Goal: Task Accomplishment & Management: Complete application form

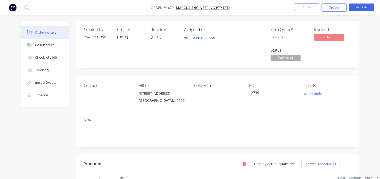
click at [368, 76] on div "Order details Collaborate Checklists 0/0 Tracking Linked Orders Timeline Order …" at bounding box center [190, 142] width 380 height 285
click at [307, 9] on button "Close" at bounding box center [306, 8] width 25 height 8
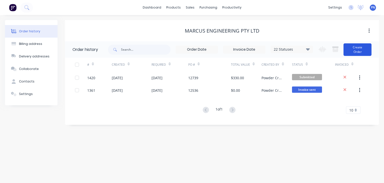
click at [357, 43] on div "Change order status Submitted REDO JOB !!!!!!URGENT JOBS!!!!!! [DATE] [DATE] [D…" at bounding box center [344, 49] width 56 height 16
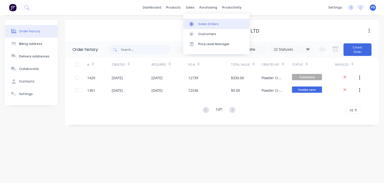
drag, startPoint x: 200, startPoint y: 17, endPoint x: 206, endPoint y: 24, distance: 8.9
click at [201, 20] on div "Sales Orders Customers Price Level Manager" at bounding box center [216, 34] width 66 height 40
click at [206, 24] on div "Sales Orders" at bounding box center [208, 24] width 21 height 5
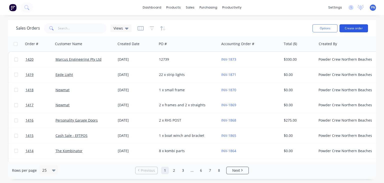
click at [349, 30] on button "Create order" at bounding box center [354, 28] width 29 height 8
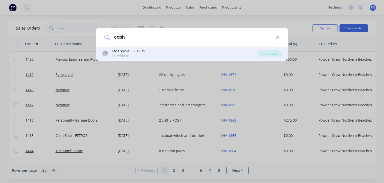
type input "cash"
click at [169, 53] on div "[PERSON_NAME] Sale - EFTPOS Customer" at bounding box center [179, 54] width 155 height 10
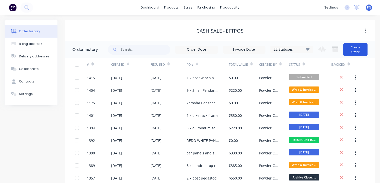
click at [351, 47] on button "Create Order" at bounding box center [356, 49] width 24 height 13
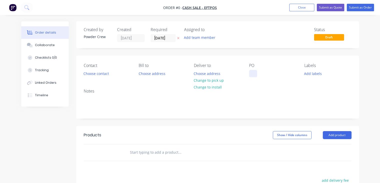
click at [253, 73] on div at bounding box center [253, 73] width 8 height 7
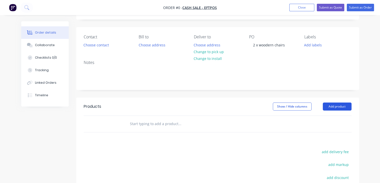
click at [342, 108] on div "Order details Collaborate Checklists 0/0 Tracking Linked Orders Timeline Order …" at bounding box center [190, 126] width 348 height 267
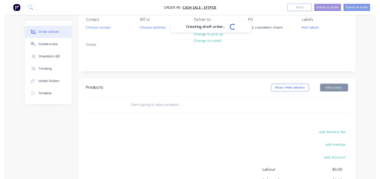
scroll to position [50, 0]
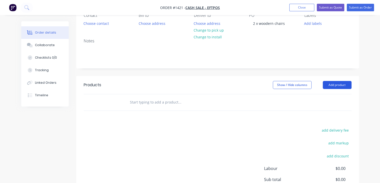
click at [335, 87] on button "Add product" at bounding box center [337, 85] width 29 height 8
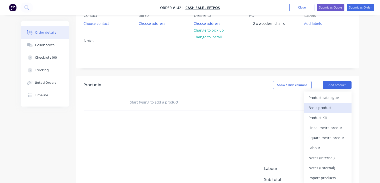
click at [333, 105] on div "Basic product" at bounding box center [328, 107] width 39 height 7
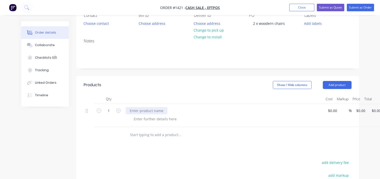
drag, startPoint x: 159, startPoint y: 109, endPoint x: 248, endPoint y: 123, distance: 90.6
click at [159, 108] on div at bounding box center [147, 110] width 42 height 7
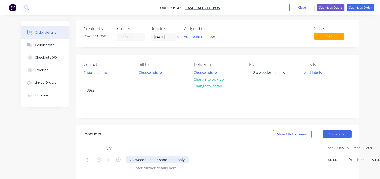
scroll to position [0, 0]
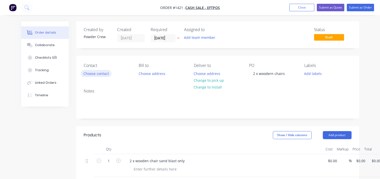
click at [103, 75] on button "Choose contact" at bounding box center [96, 73] width 31 height 7
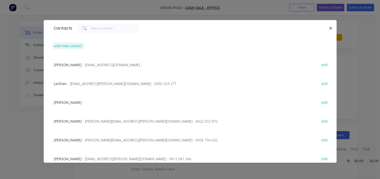
click at [75, 44] on button "add new contact" at bounding box center [68, 45] width 33 height 7
select select "AU"
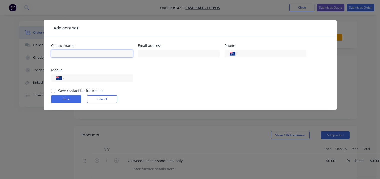
click at [72, 53] on input "text" at bounding box center [92, 54] width 82 height 8
type input "Sindy"
click at [110, 78] on input "tel" at bounding box center [98, 78] width 60 height 6
type input "0418 483 923"
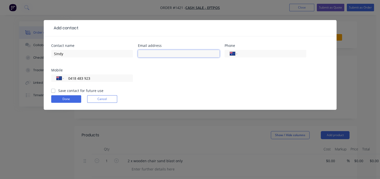
drag, startPoint x: 151, startPoint y: 55, endPoint x: 158, endPoint y: 58, distance: 7.6
click at [151, 55] on input "text" at bounding box center [179, 54] width 82 height 8
type input "[EMAIL_ADDRESS][DOMAIN_NAME]"
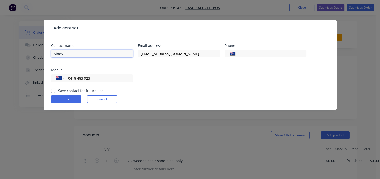
click at [55, 54] on input "Sindy" at bounding box center [92, 54] width 82 height 8
type input "[PERSON_NAME]"
click at [130, 62] on div "[PERSON_NAME]" at bounding box center [92, 56] width 82 height 15
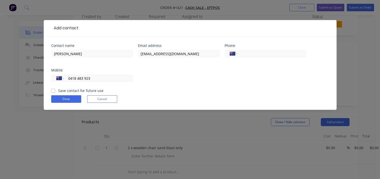
scroll to position [25, 0]
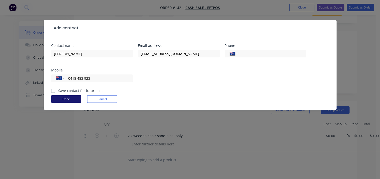
click at [72, 97] on button "Done" at bounding box center [66, 99] width 30 height 8
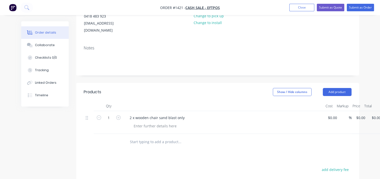
scroll to position [56, 0]
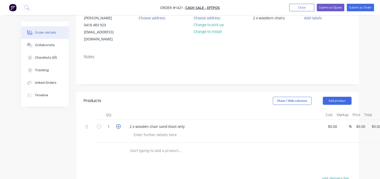
click at [119, 124] on icon "button" at bounding box center [118, 126] width 5 height 5
type input "2"
click at [330, 123] on input at bounding box center [334, 126] width 12 height 7
type input "$40.00"
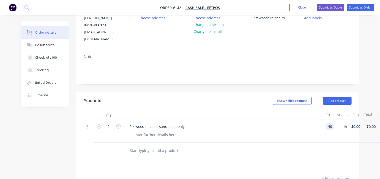
type input "$80.00"
click at [281, 131] on div at bounding box center [226, 134] width 192 height 7
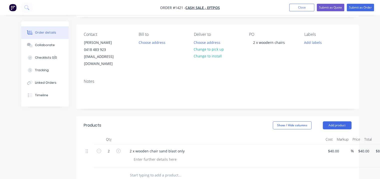
scroll to position [31, 0]
click at [360, 6] on button "Submit as Order" at bounding box center [360, 8] width 27 height 8
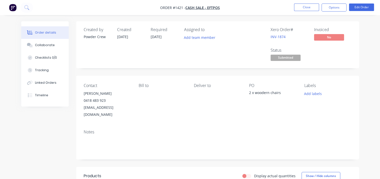
click at [363, 75] on div "Order details Collaborate Checklists 0/0 Tracking Linked Orders Timeline Order …" at bounding box center [190, 158] width 348 height 275
click at [335, 7] on button "Options" at bounding box center [334, 8] width 25 height 8
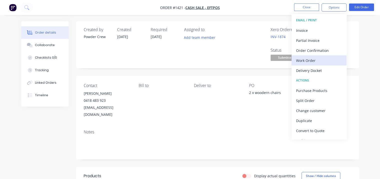
click at [325, 61] on div "Work Order" at bounding box center [319, 60] width 46 height 7
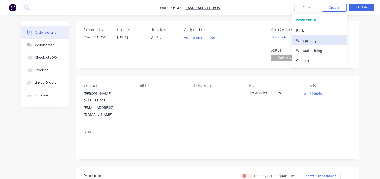
click at [313, 40] on div "With pricing" at bounding box center [319, 40] width 46 height 7
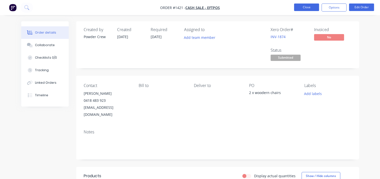
click at [301, 7] on button "Close" at bounding box center [306, 8] width 25 height 8
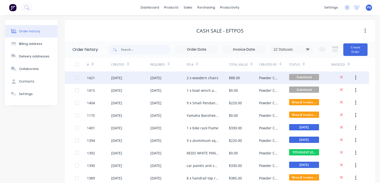
click at [224, 78] on div "2 x woodern chairs" at bounding box center [208, 77] width 42 height 13
